Goal: Task Accomplishment & Management: Use online tool/utility

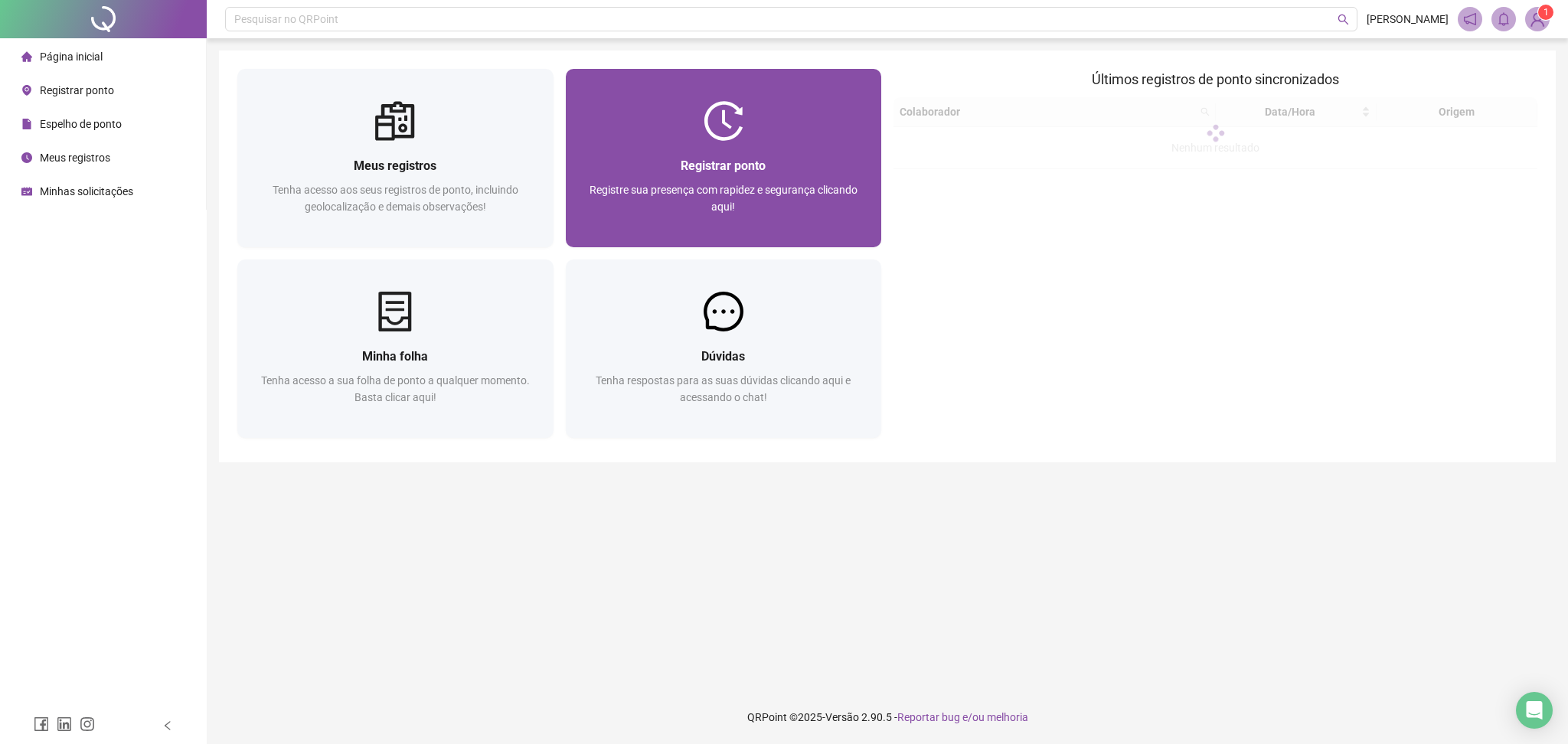
click at [720, 209] on span "Registre sua presença com rapidez e segurança clicando aqui!" at bounding box center [723, 198] width 268 height 29
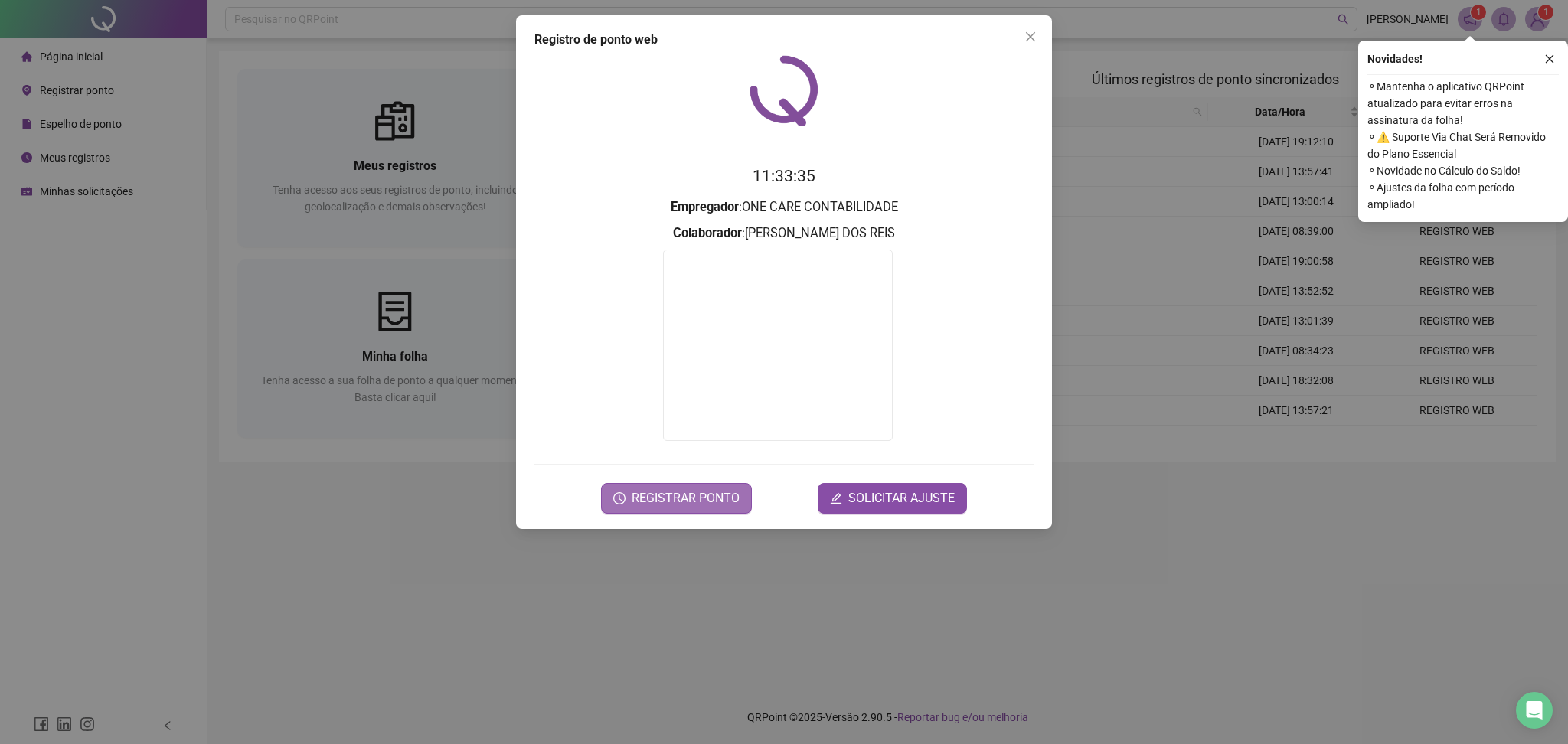
click at [641, 494] on span "REGISTRAR PONTO" at bounding box center [685, 498] width 108 height 18
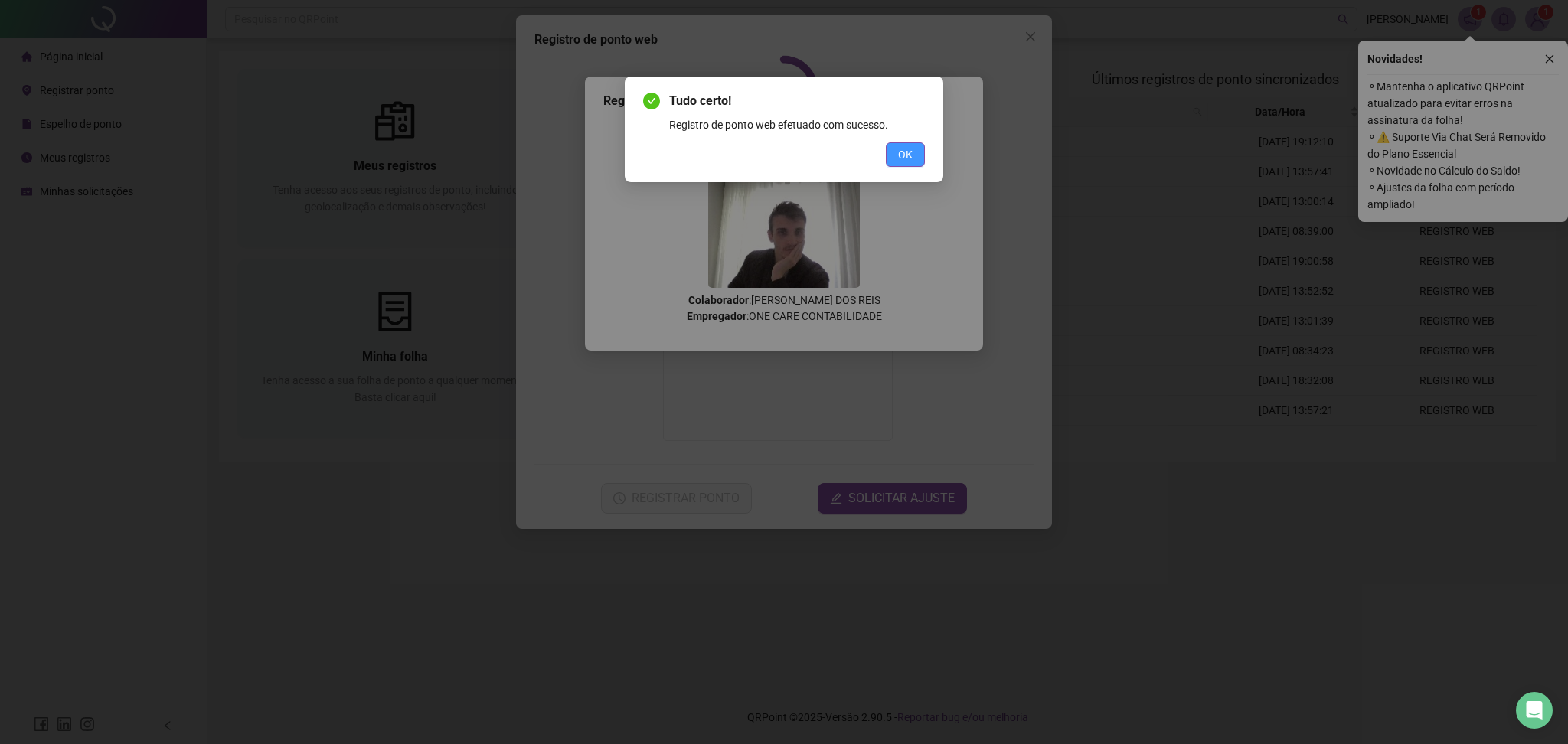
click at [898, 156] on span "OK" at bounding box center [905, 154] width 15 height 16
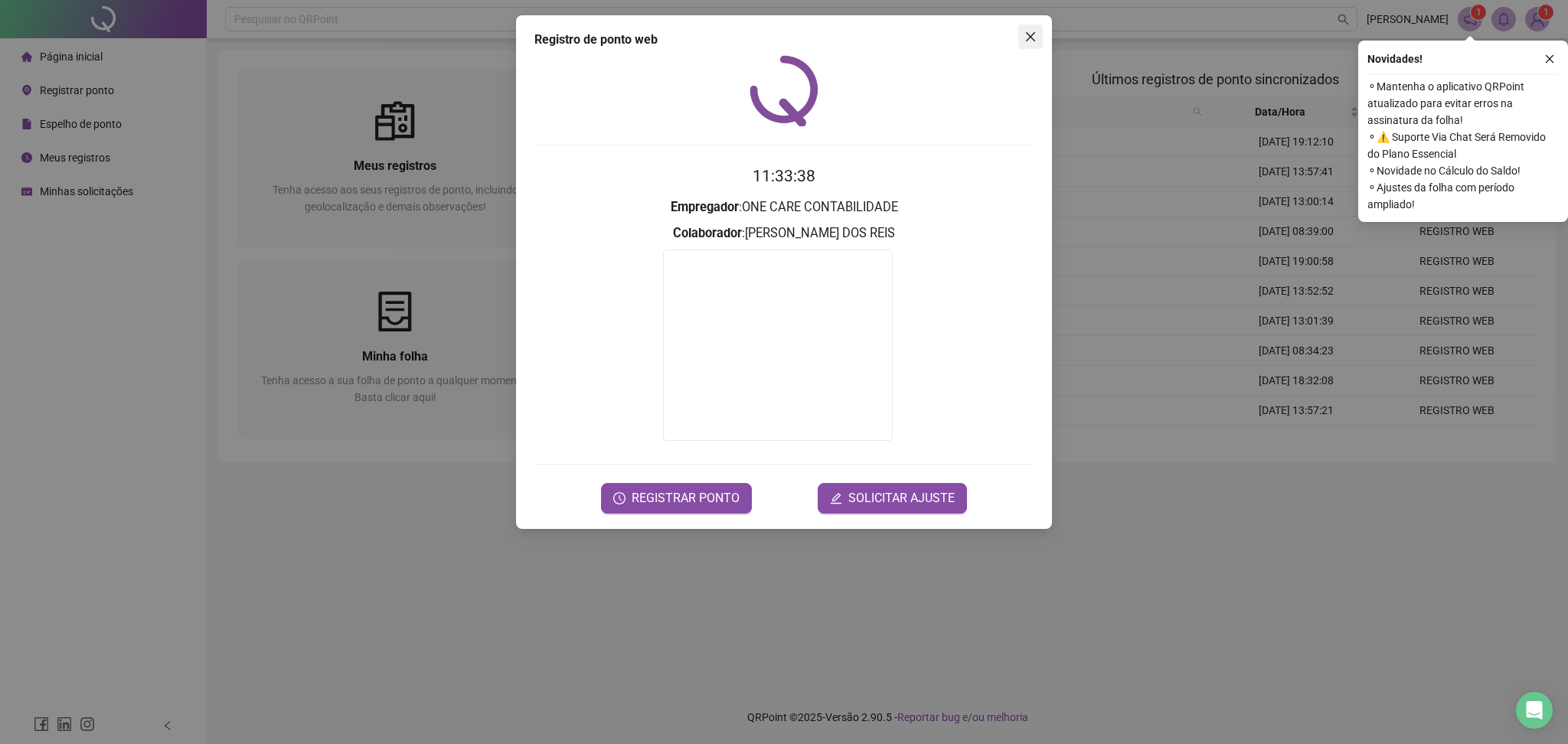
click at [1022, 44] on button "Close" at bounding box center [1030, 36] width 24 height 24
